Goal: Browse casually: Explore the website without a specific task or goal

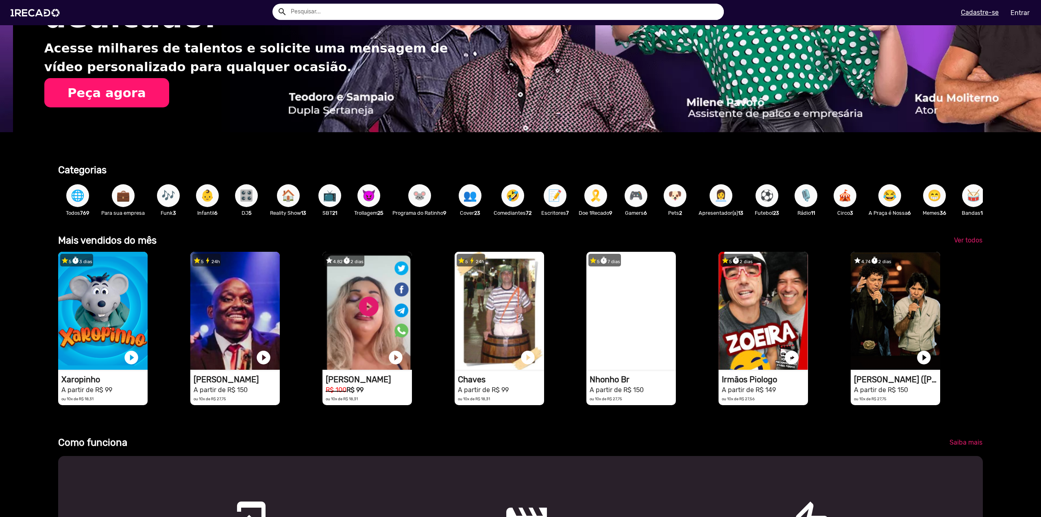
scroll to position [0, 2069]
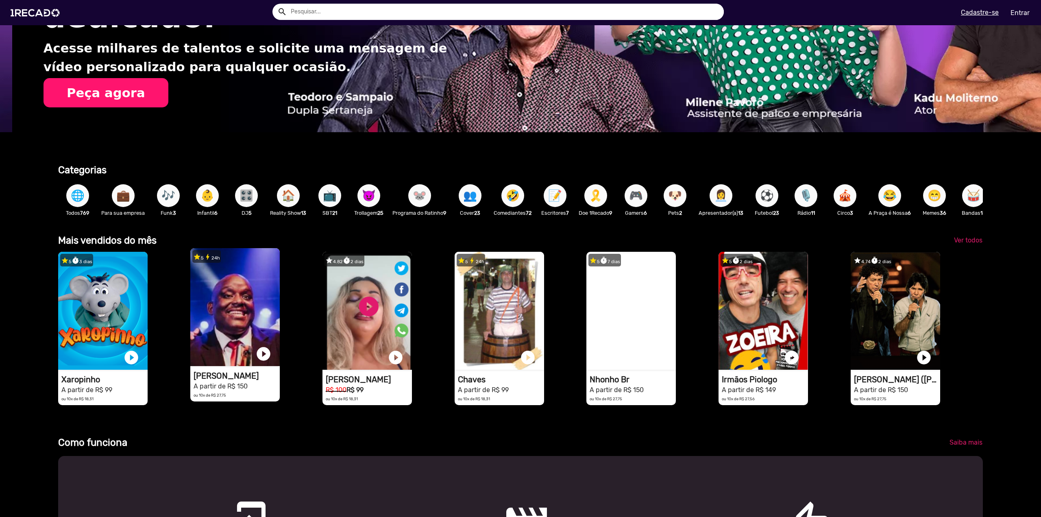
click at [228, 380] on h1 "[PERSON_NAME]" at bounding box center [236, 376] width 86 height 10
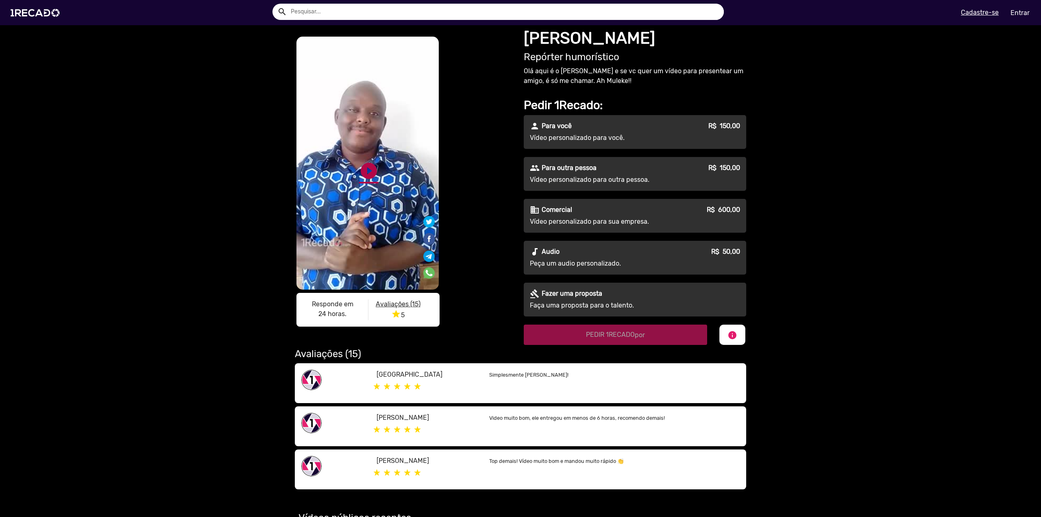
click at [363, 172] on link "play_circle_filled" at bounding box center [369, 171] width 20 height 20
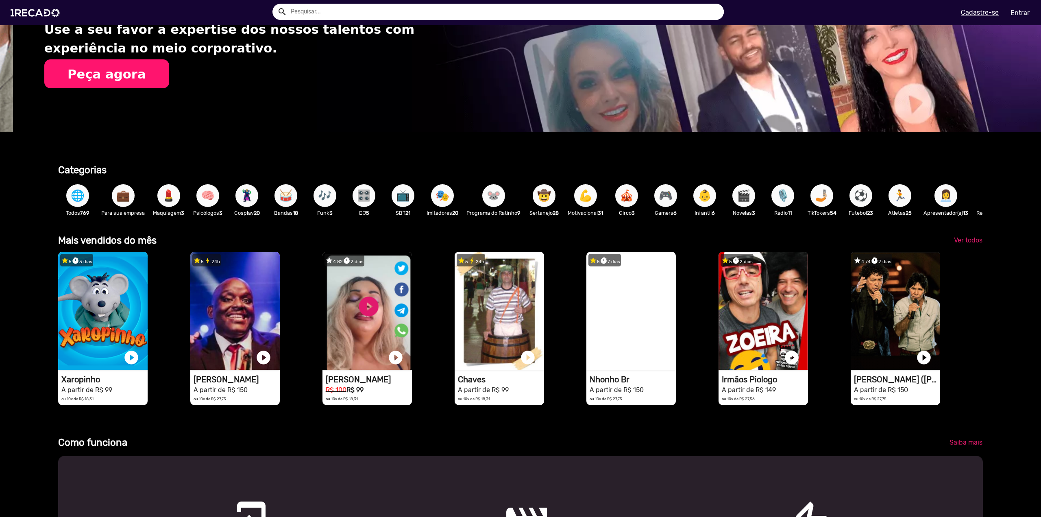
scroll to position [0, 1035]
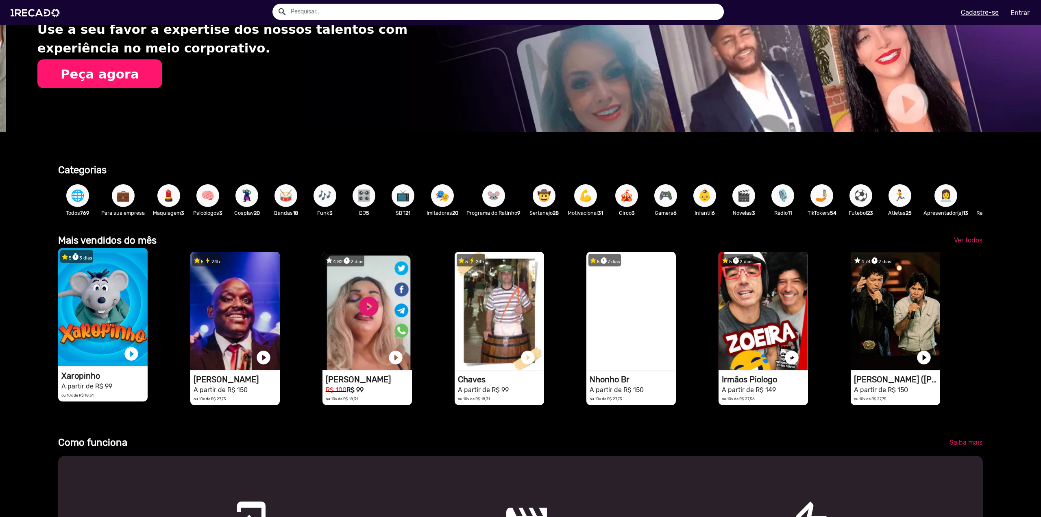
click at [113, 315] on video "1RECADO vídeos dedicados para fãs e empresas" at bounding box center [102, 307] width 89 height 118
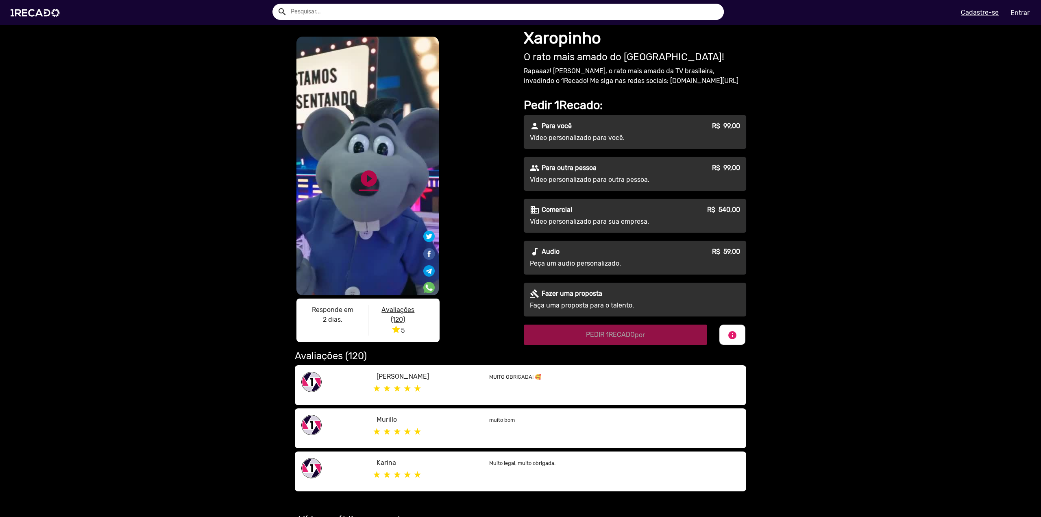
click at [366, 179] on link "play_circle_filled" at bounding box center [369, 179] width 20 height 20
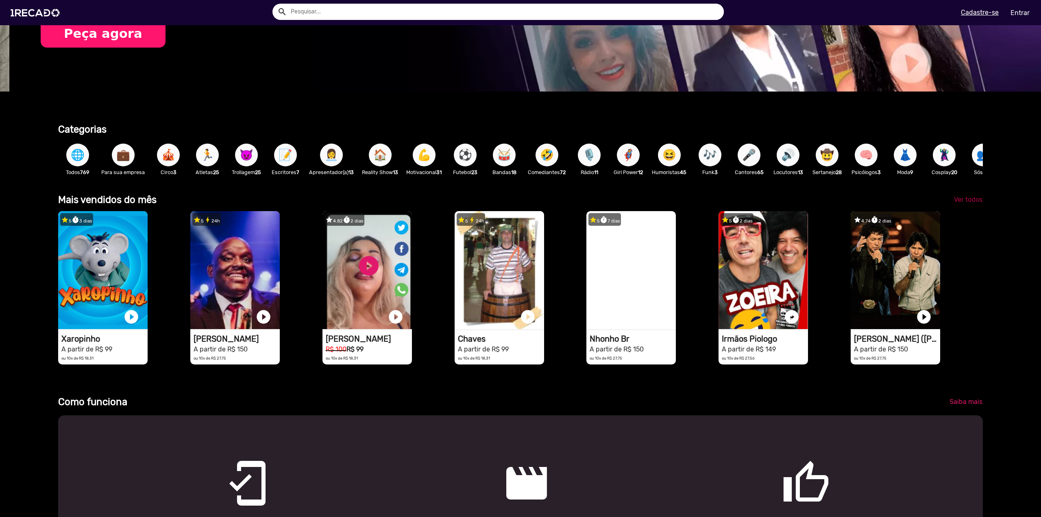
scroll to position [0, 1035]
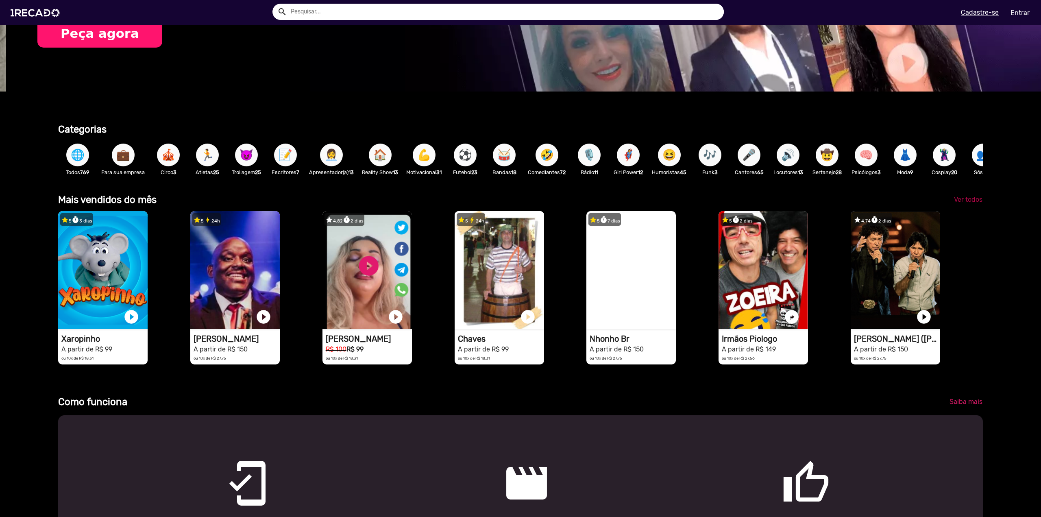
click at [963, 203] on span "Ver todos" at bounding box center [968, 200] width 28 height 8
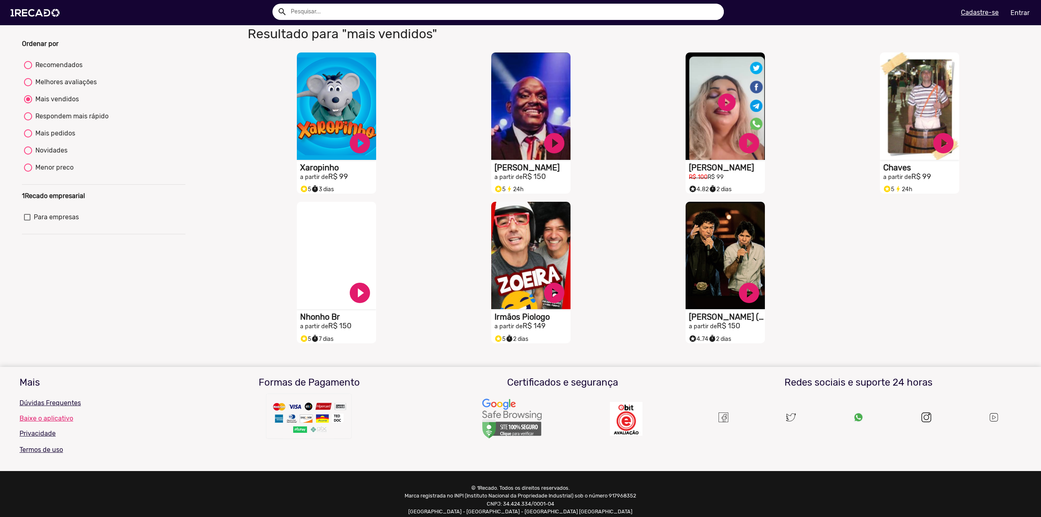
scroll to position [70, 0]
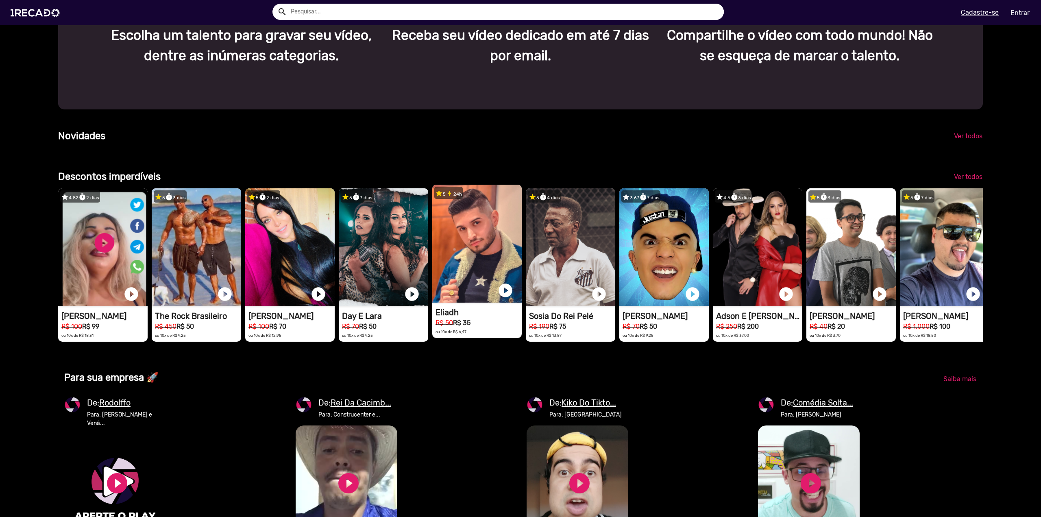
scroll to position [0, 3104]
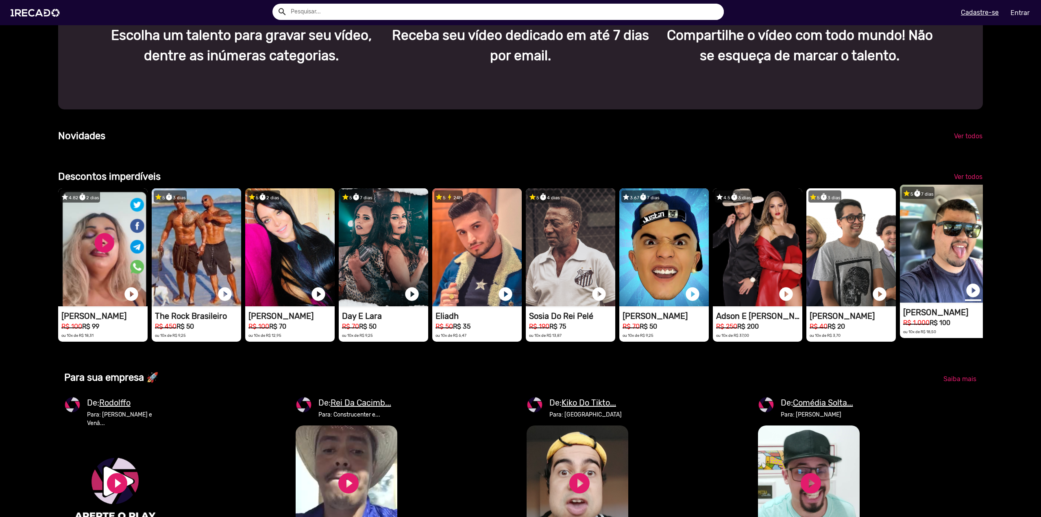
click at [972, 298] on link "play_circle_filled" at bounding box center [973, 290] width 16 height 16
click at [930, 317] on h1 "[PERSON_NAME]" at bounding box center [946, 312] width 86 height 10
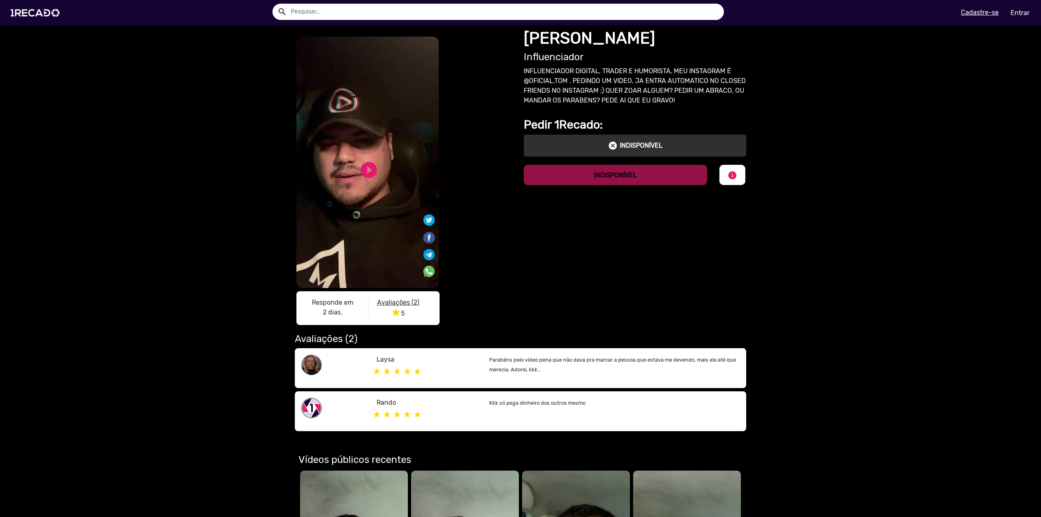
drag, startPoint x: 451, startPoint y: 255, endPoint x: 454, endPoint y: 258, distance: 4.6
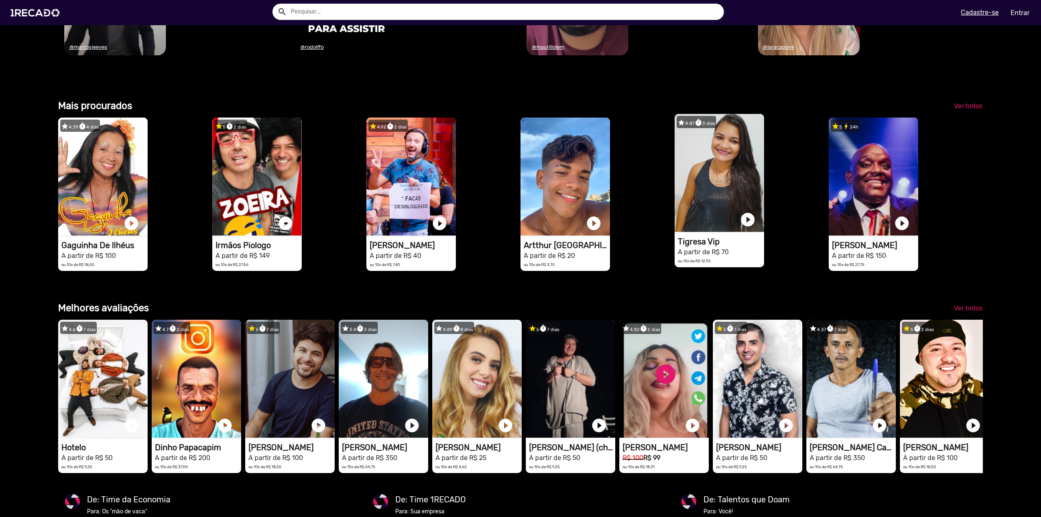
scroll to position [0, 1035]
click at [707, 246] on h1 "Tigresa Vip" at bounding box center [721, 242] width 86 height 10
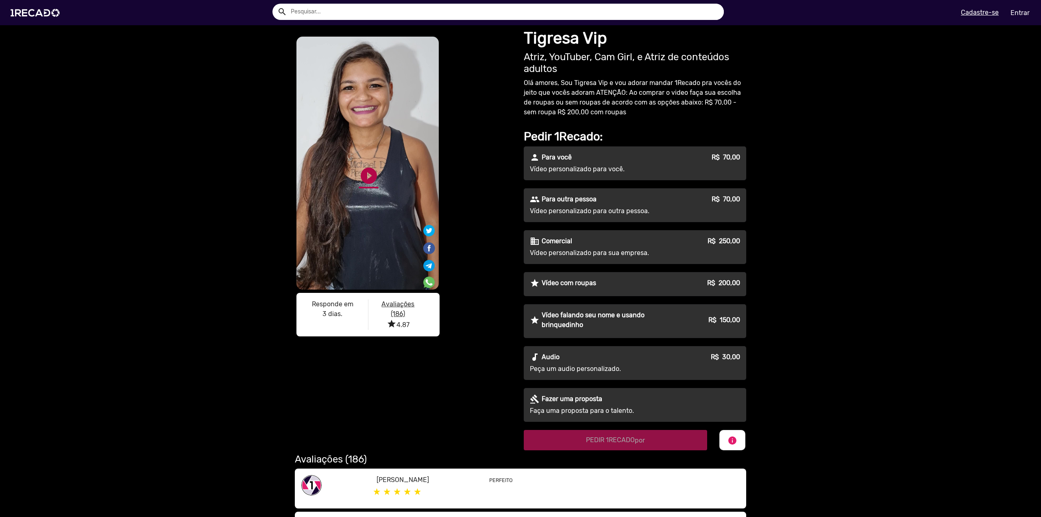
click at [367, 183] on link "play_circle_filled" at bounding box center [369, 176] width 20 height 20
